Goal: Information Seeking & Learning: Learn about a topic

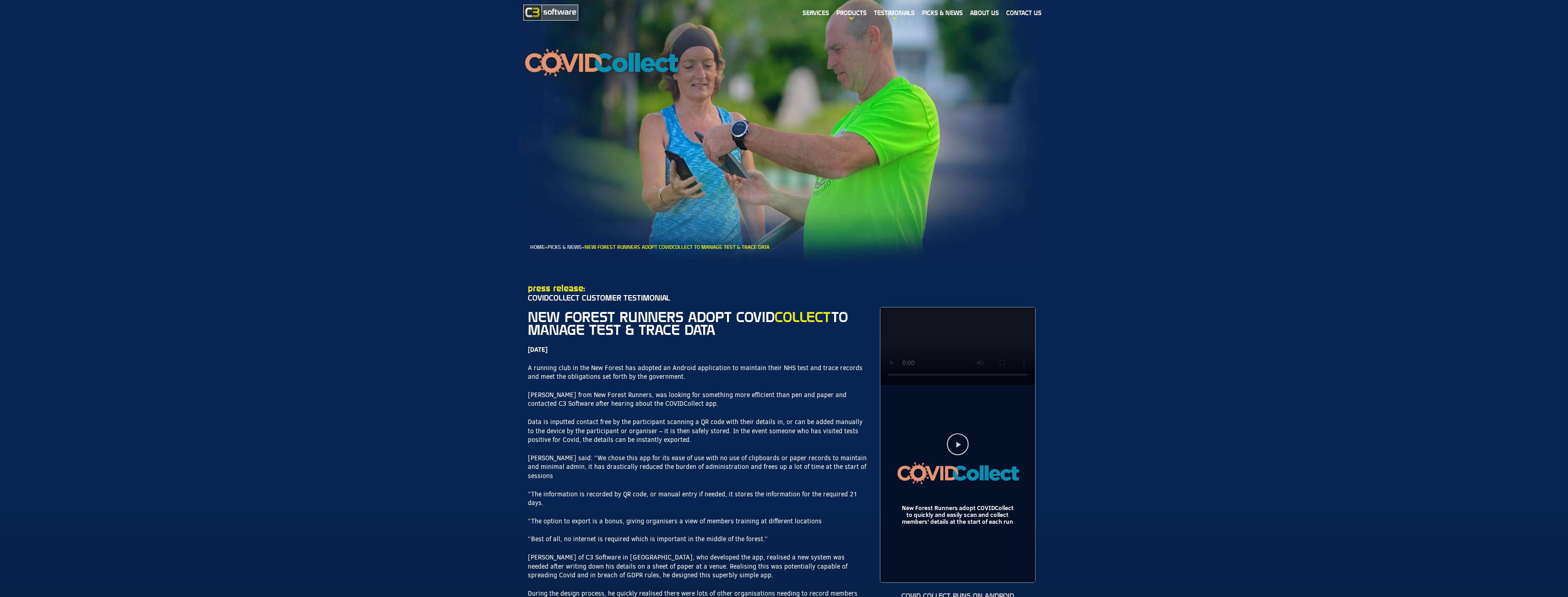
click at [493, 100] on section "Home » Picks & News » New Forest Runners Adopt COVIDCollect to Manage Test & Tr…" at bounding box center [784, 128] width 1568 height 274
click at [759, 369] on p "A running club in the New Forest has adopted an Android application to maintain…" at bounding box center [697, 372] width 339 height 18
click at [520, 309] on section "press release: covidcollect customer testimonial New forest runners adopt COVID…" at bounding box center [784, 552] width 1568 height 572
click at [701, 460] on p "Paul said: “We chose this app for its ease of use with no use of clipboards or …" at bounding box center [697, 467] width 339 height 27
drag, startPoint x: 777, startPoint y: 368, endPoint x: 789, endPoint y: 369, distance: 12.0
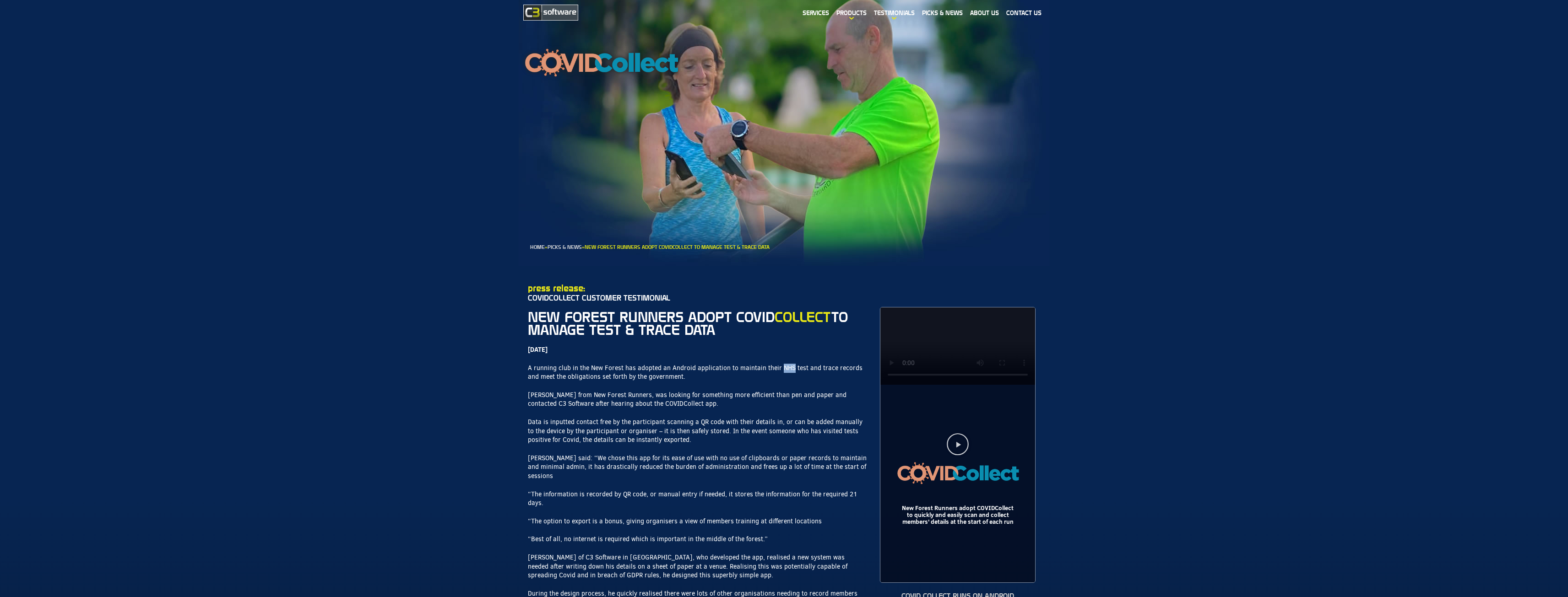
click at [789, 369] on p "A running club in the New Forest has adopted an Android application to maintain…" at bounding box center [697, 372] width 339 height 18
click at [759, 373] on p "A running club in the New Forest has adopted an Android application to maintain…" at bounding box center [697, 372] width 339 height 18
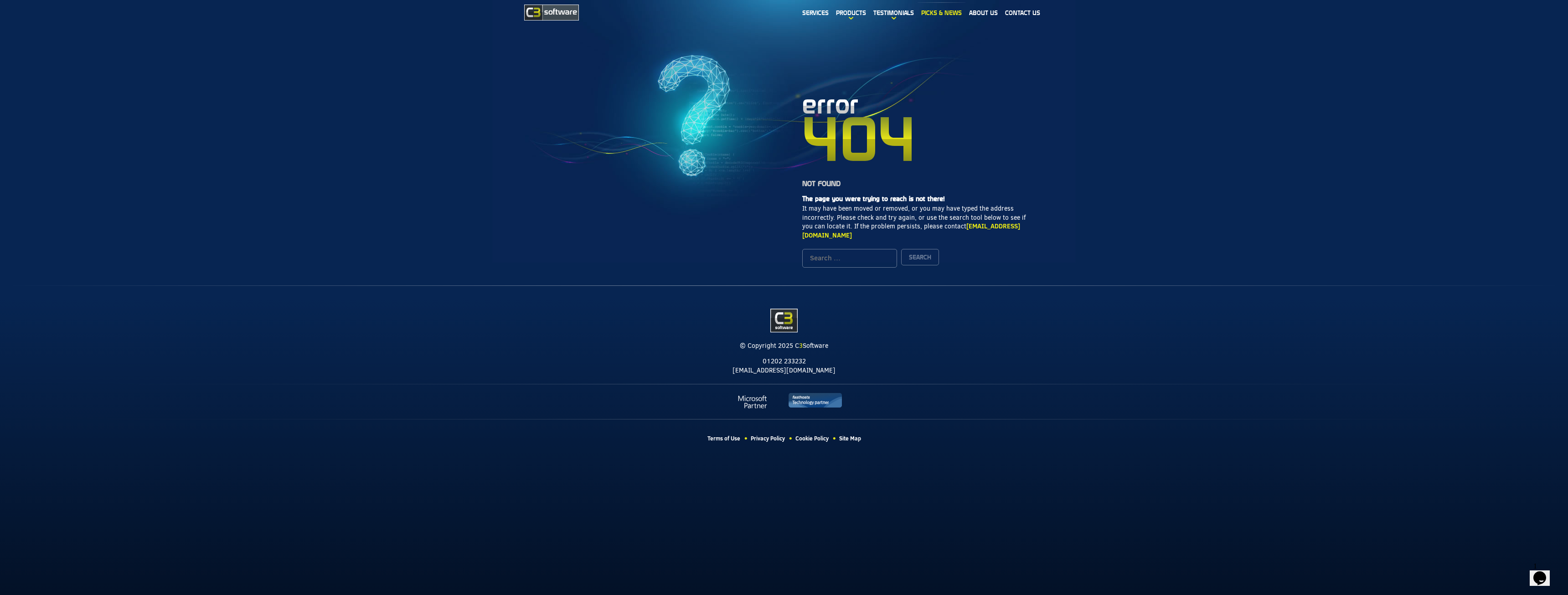
click at [934, 15] on link "Picks & News" at bounding box center [941, 13] width 48 height 21
click at [209, 2] on section "Services Products WaiverForm WebSiteSpellChecker QuikIn Testimonials BAE System…" at bounding box center [784, 13] width 1568 height 26
